Goal: Find specific page/section: Find specific page/section

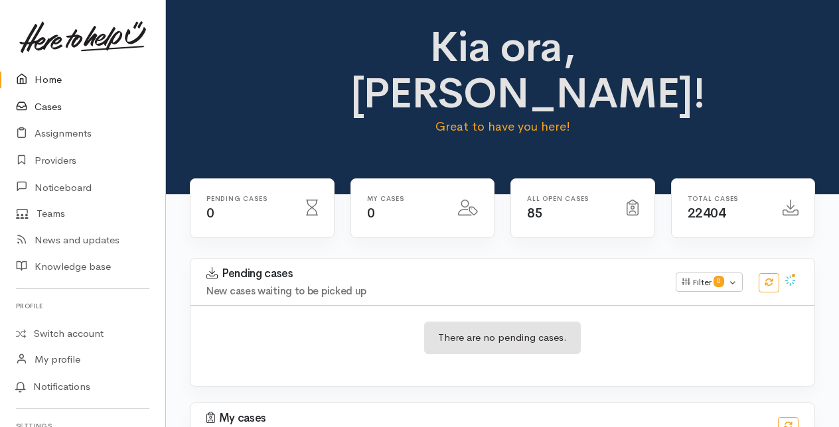
click at [51, 105] on link "Cases" at bounding box center [82, 107] width 165 height 27
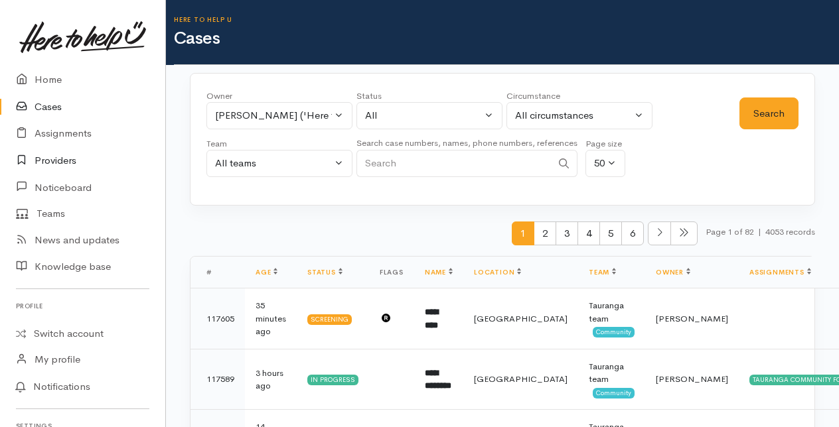
click at [56, 157] on link "Providers" at bounding box center [82, 160] width 165 height 27
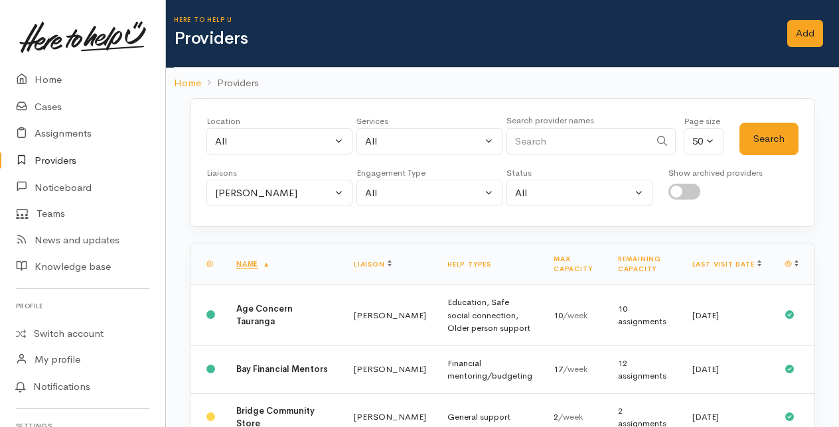
click at [533, 129] on input "Search" at bounding box center [577, 141] width 143 height 27
type input "epic"
click at [760, 141] on button "Search" at bounding box center [768, 139] width 59 height 33
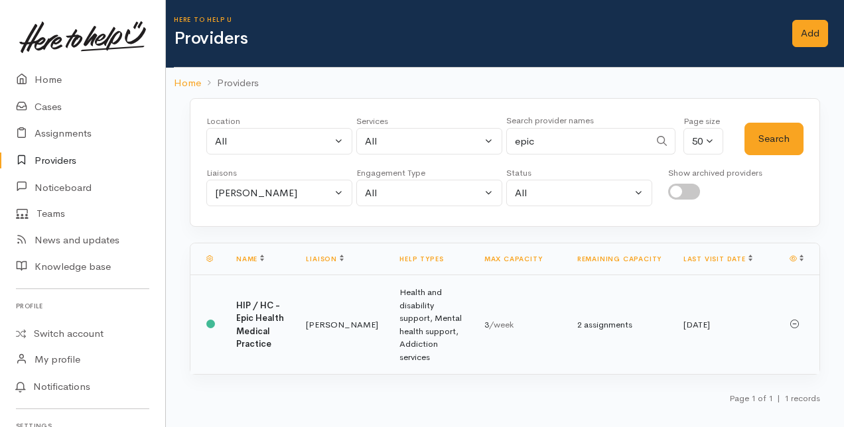
click at [286, 318] on td "HIP / HC - Epic Health Medical Practice" at bounding box center [261, 325] width 70 height 100
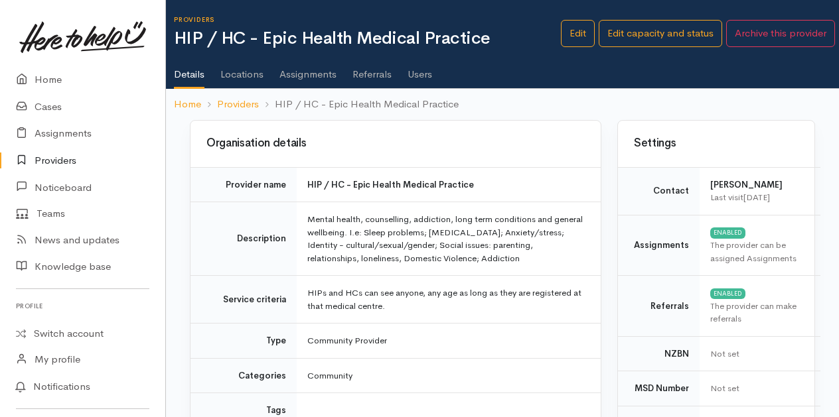
click at [306, 72] on link "Assignments" at bounding box center [307, 69] width 57 height 37
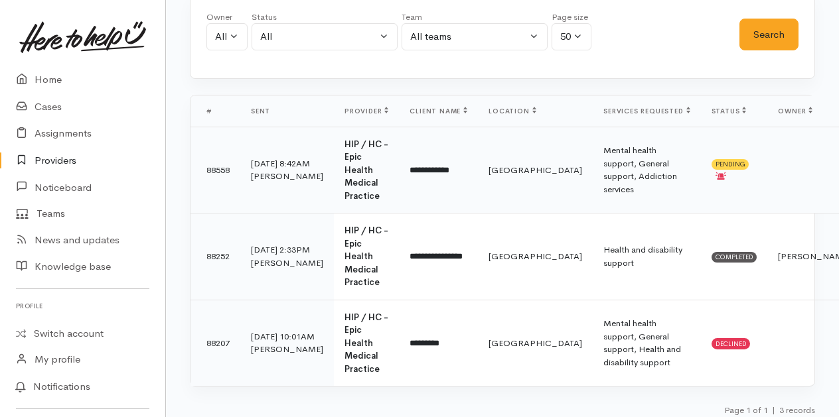
scroll to position [129, 0]
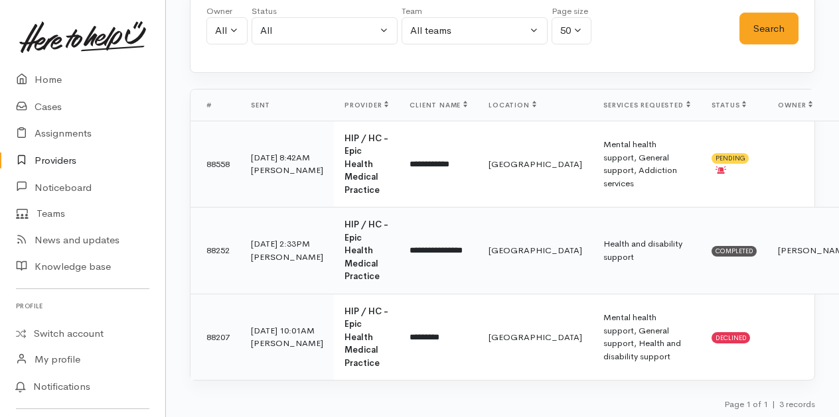
click at [399, 244] on td "**********" at bounding box center [438, 251] width 79 height 87
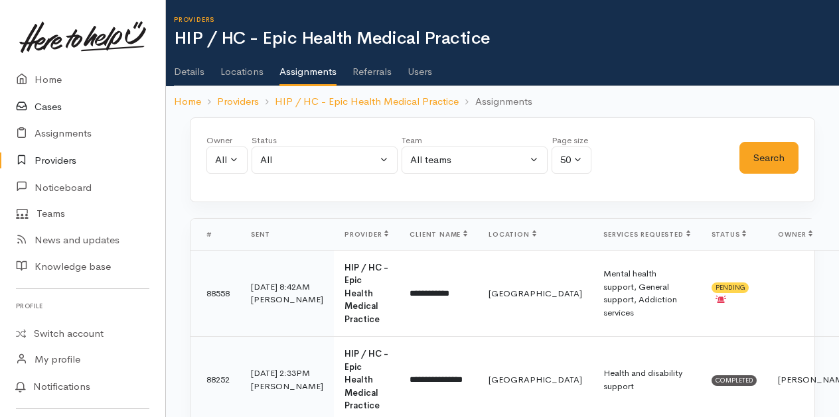
click at [49, 104] on link "Cases" at bounding box center [82, 107] width 165 height 27
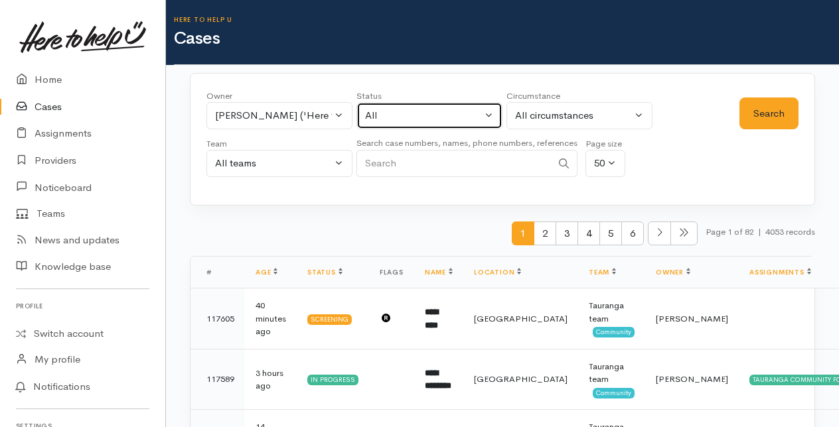
click at [492, 112] on button "All" at bounding box center [429, 115] width 146 height 27
